Goal: Information Seeking & Learning: Find specific fact

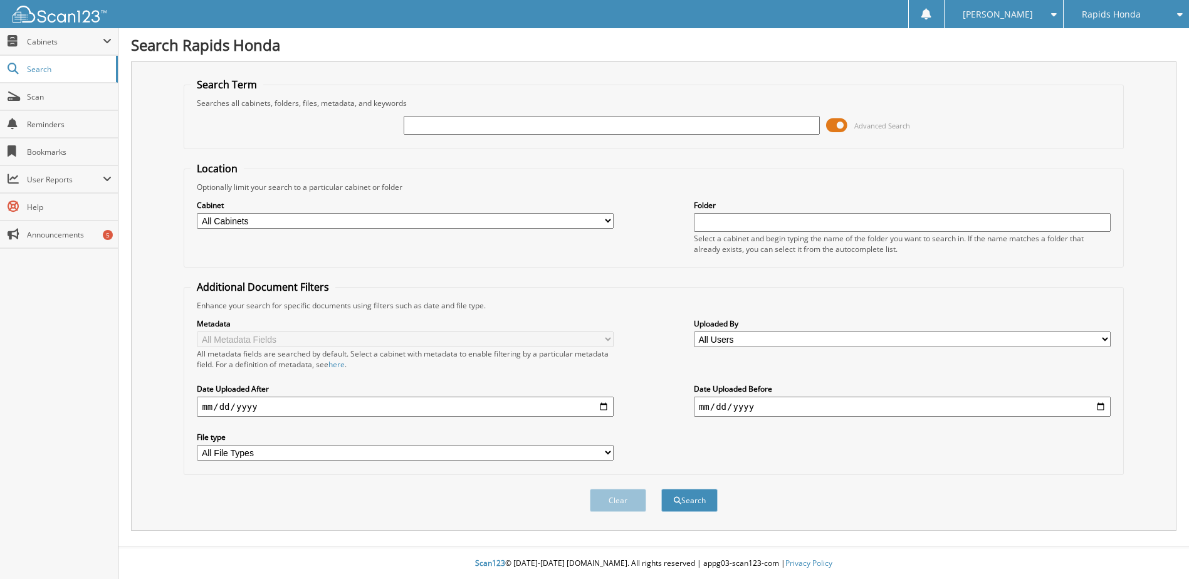
click at [553, 118] on input "text" at bounding box center [612, 125] width 417 height 19
type input "237439"
click at [691, 512] on button "Search" at bounding box center [689, 500] width 56 height 23
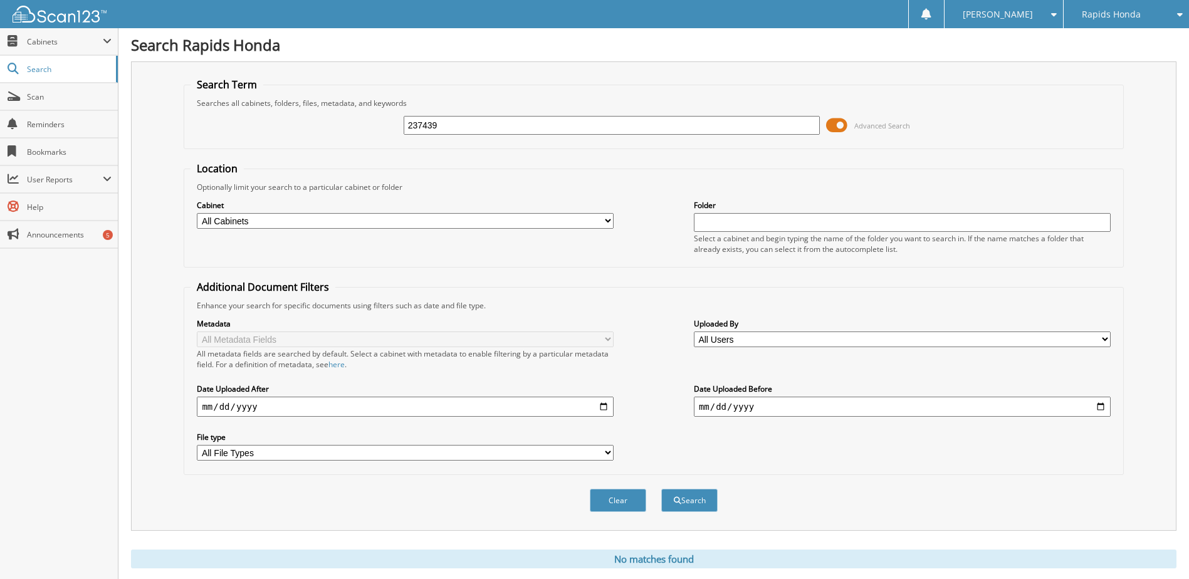
drag, startPoint x: 429, startPoint y: 123, endPoint x: 307, endPoint y: 108, distance: 123.0
click at [307, 108] on fieldset "Search Term Searches all cabinets, folders, files, metadata, and keywords 23743…" at bounding box center [653, 113] width 939 height 71
type input "237438"
click at [679, 512] on button "Search" at bounding box center [689, 500] width 56 height 23
click at [696, 512] on button "Search" at bounding box center [689, 500] width 56 height 23
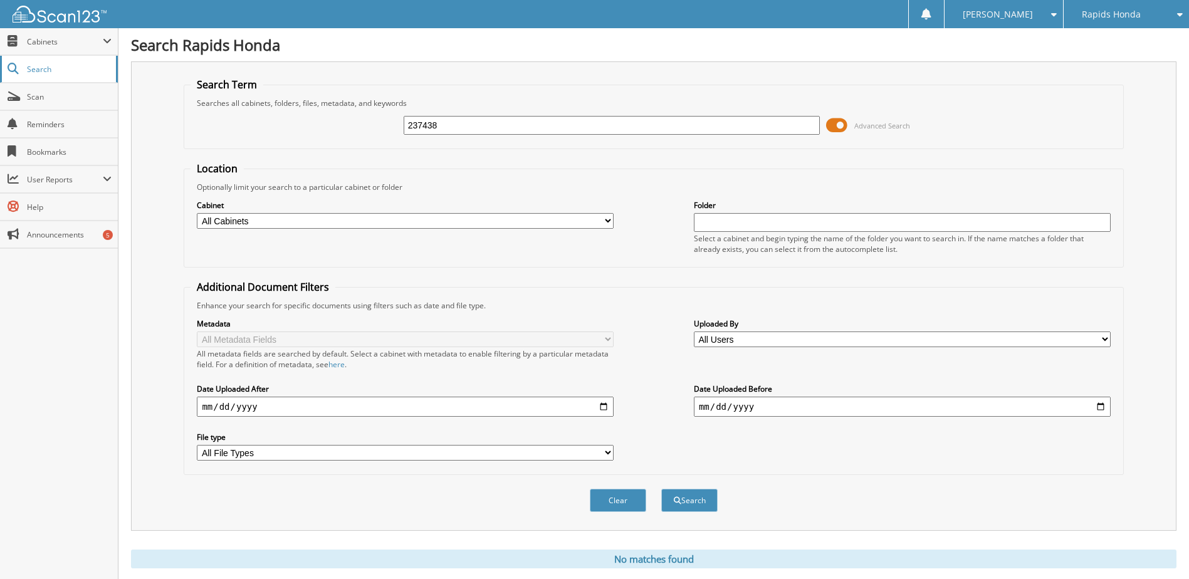
click at [64, 58] on link "Search" at bounding box center [59, 69] width 118 height 27
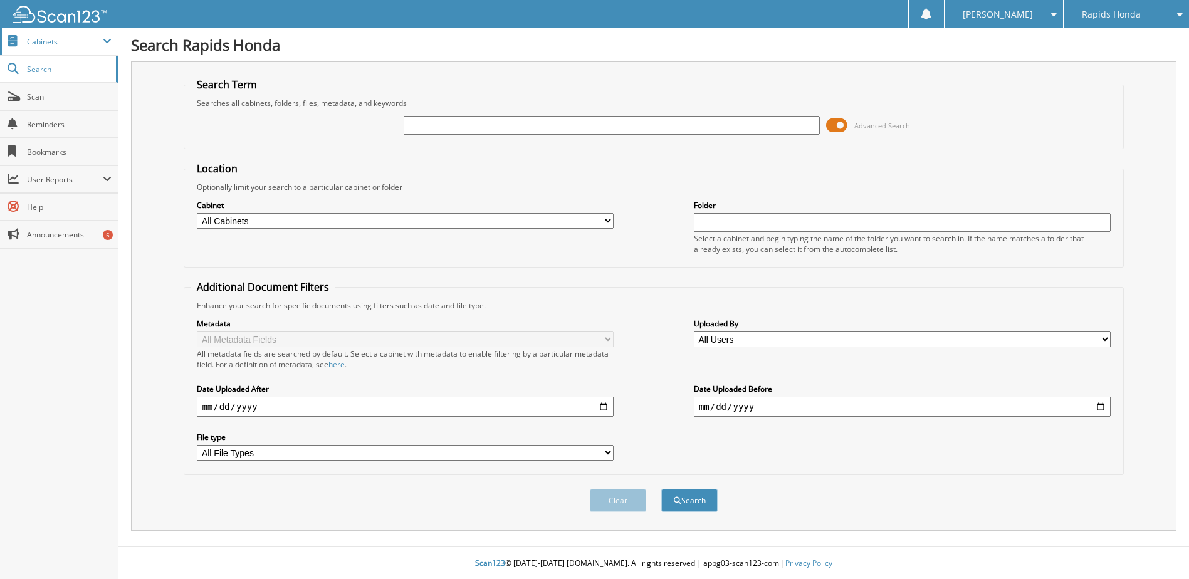
click at [110, 40] on span at bounding box center [107, 41] width 9 height 10
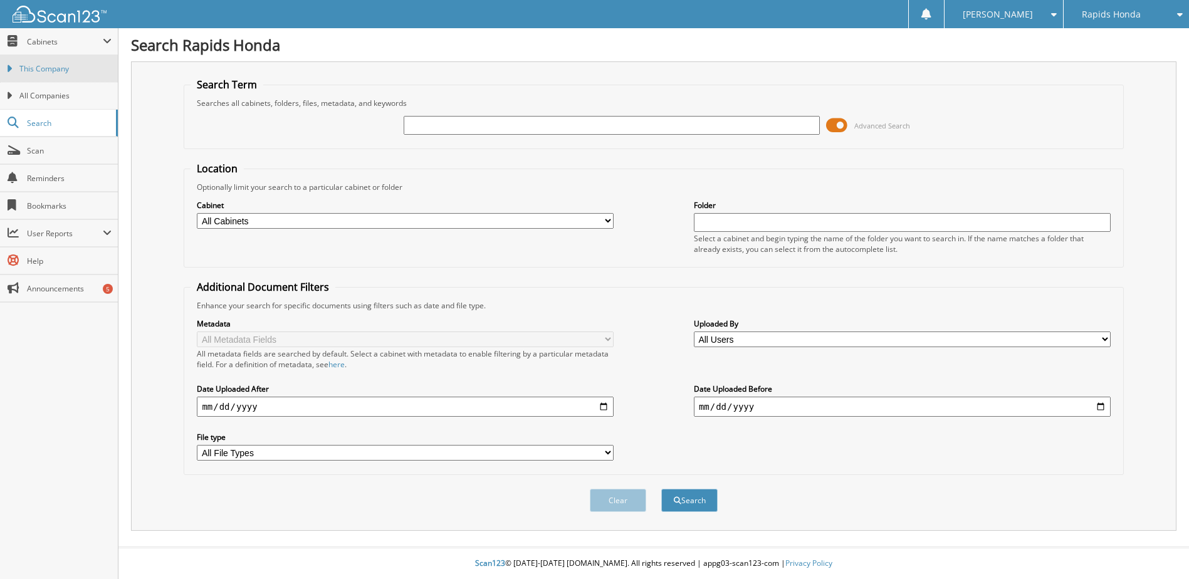
click at [59, 71] on span "This Company" at bounding box center [65, 68] width 92 height 11
